Goal: Task Accomplishment & Management: Manage account settings

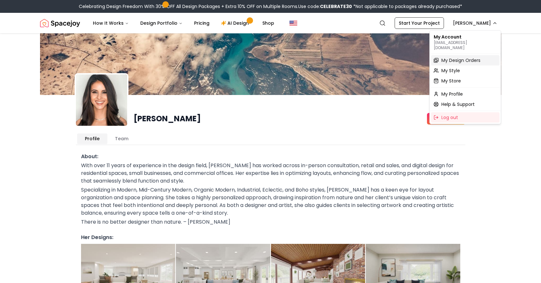
click at [475, 57] on span "My Design Orders" at bounding box center [460, 60] width 39 height 6
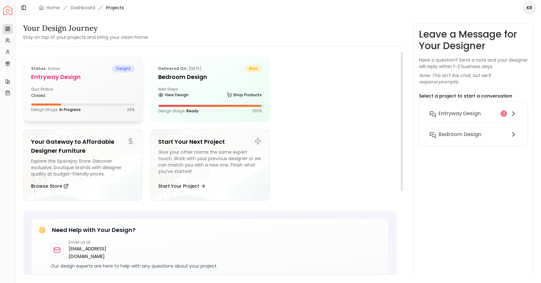
click at [92, 75] on h5 "entryway design" at bounding box center [82, 76] width 103 height 9
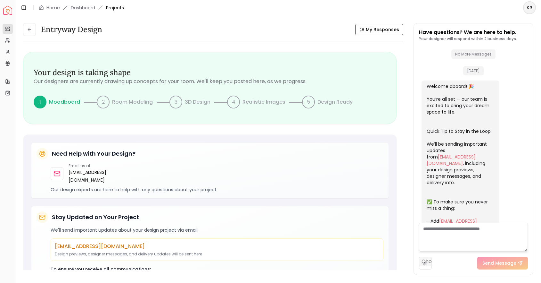
click at [529, 11] on html "Spacejoy Dashboard Overview Projects My Referrals My Profile Gift Card Balance …" at bounding box center [270, 141] width 541 height 283
click at [163, 22] on html "Spacejoy Dashboard Overview Projects My Referrals My Profile Gift Card Balance …" at bounding box center [270, 141] width 541 height 283
click at [84, 5] on link "Dashboard" at bounding box center [83, 7] width 24 height 6
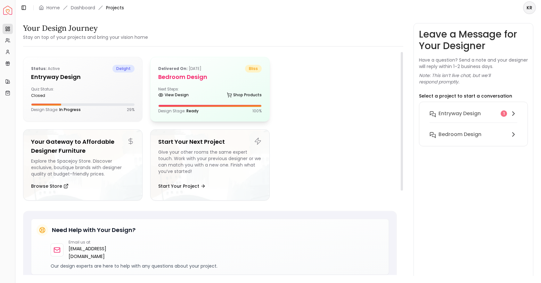
click at [201, 70] on p "Delivered on: [DATE]" at bounding box center [179, 69] width 43 height 8
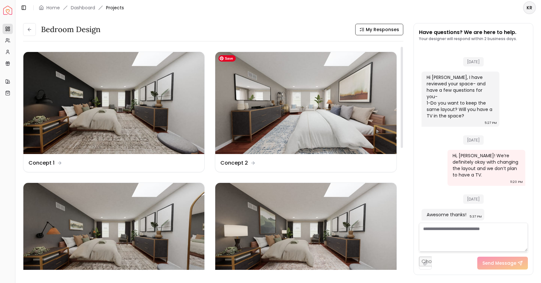
scroll to position [1938, 0]
